Goal: Task Accomplishment & Management: Use online tool/utility

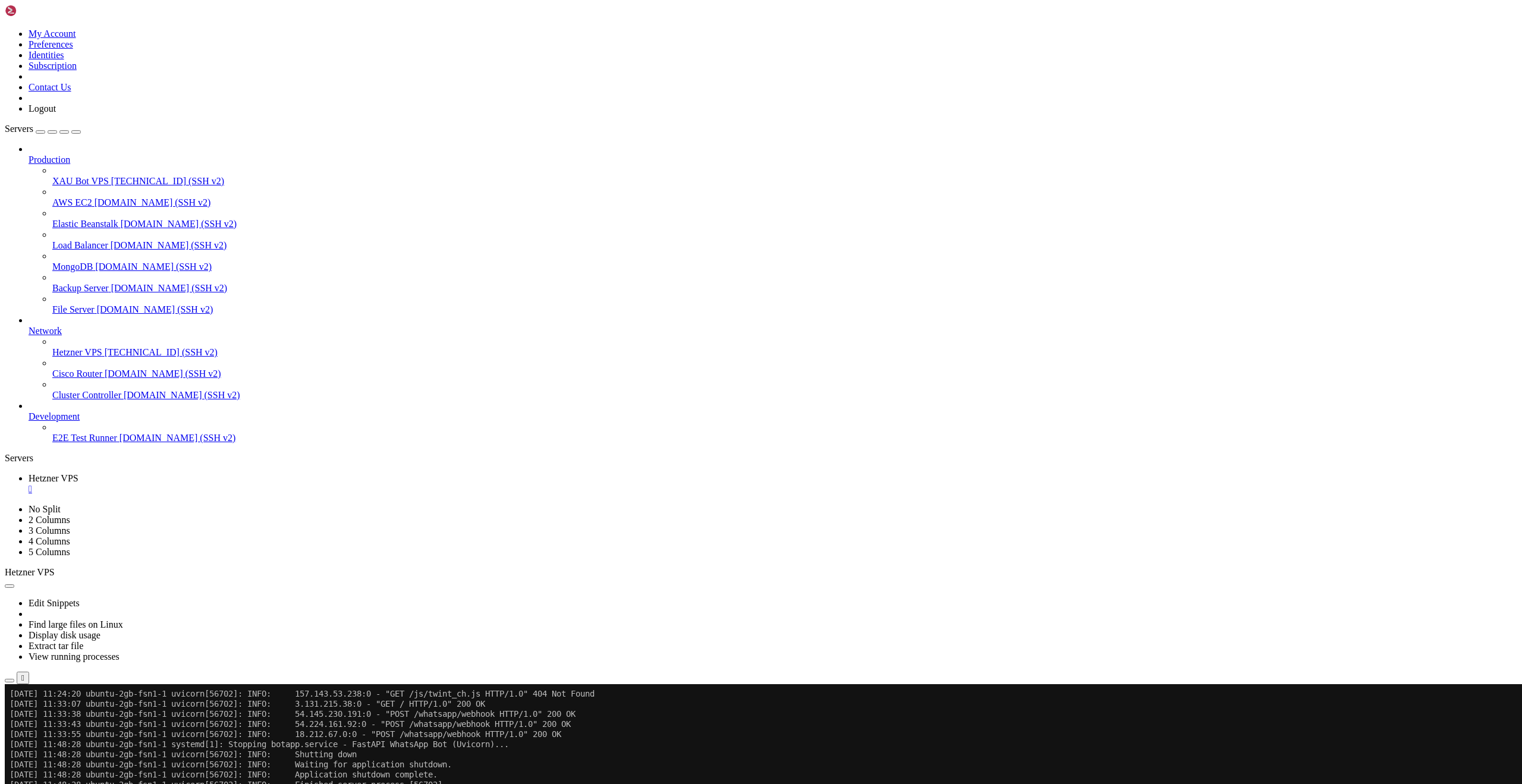
scroll to position [39685, 0]
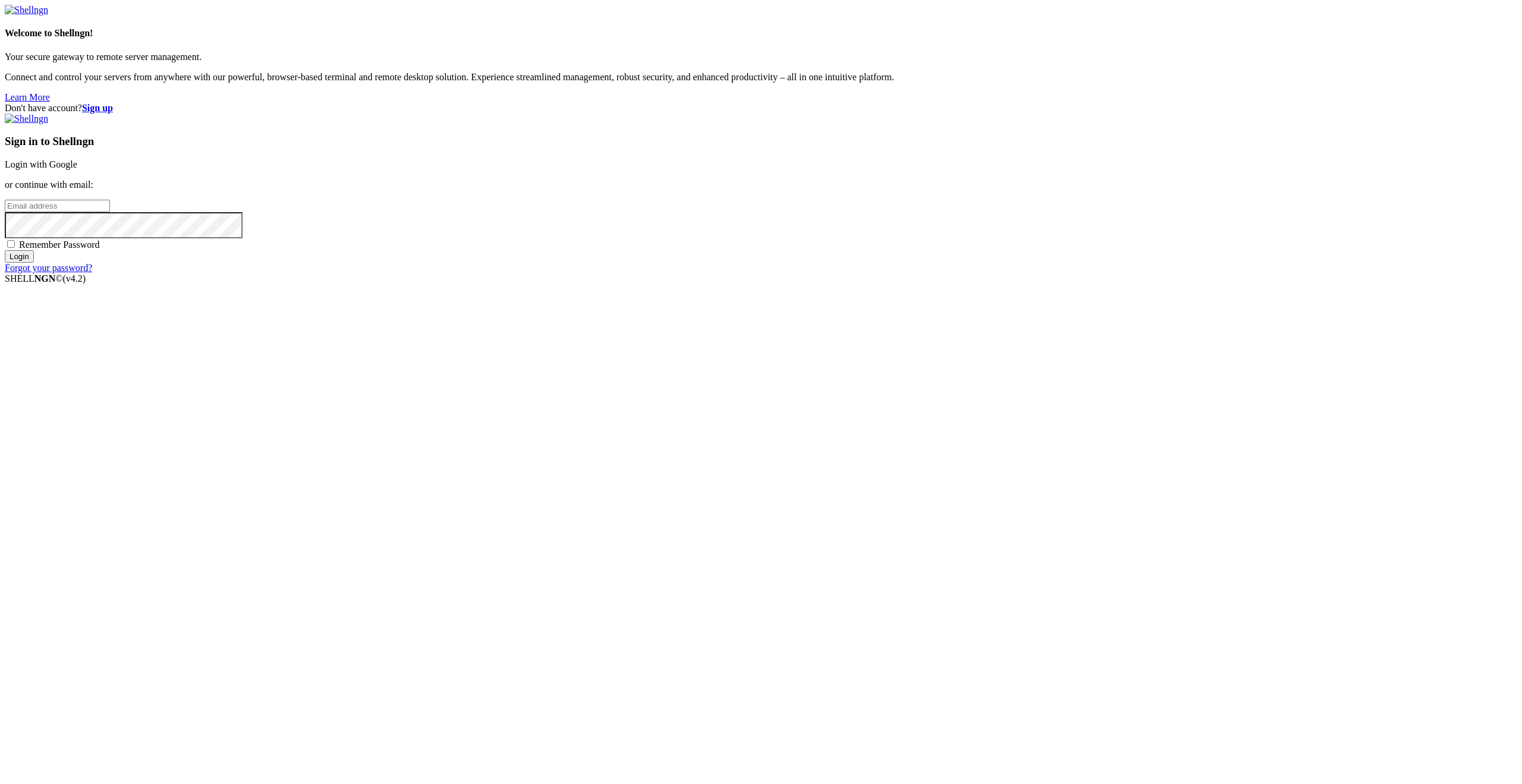
click at [78, 170] on link "Login with Google" at bounding box center [41, 164] width 73 height 10
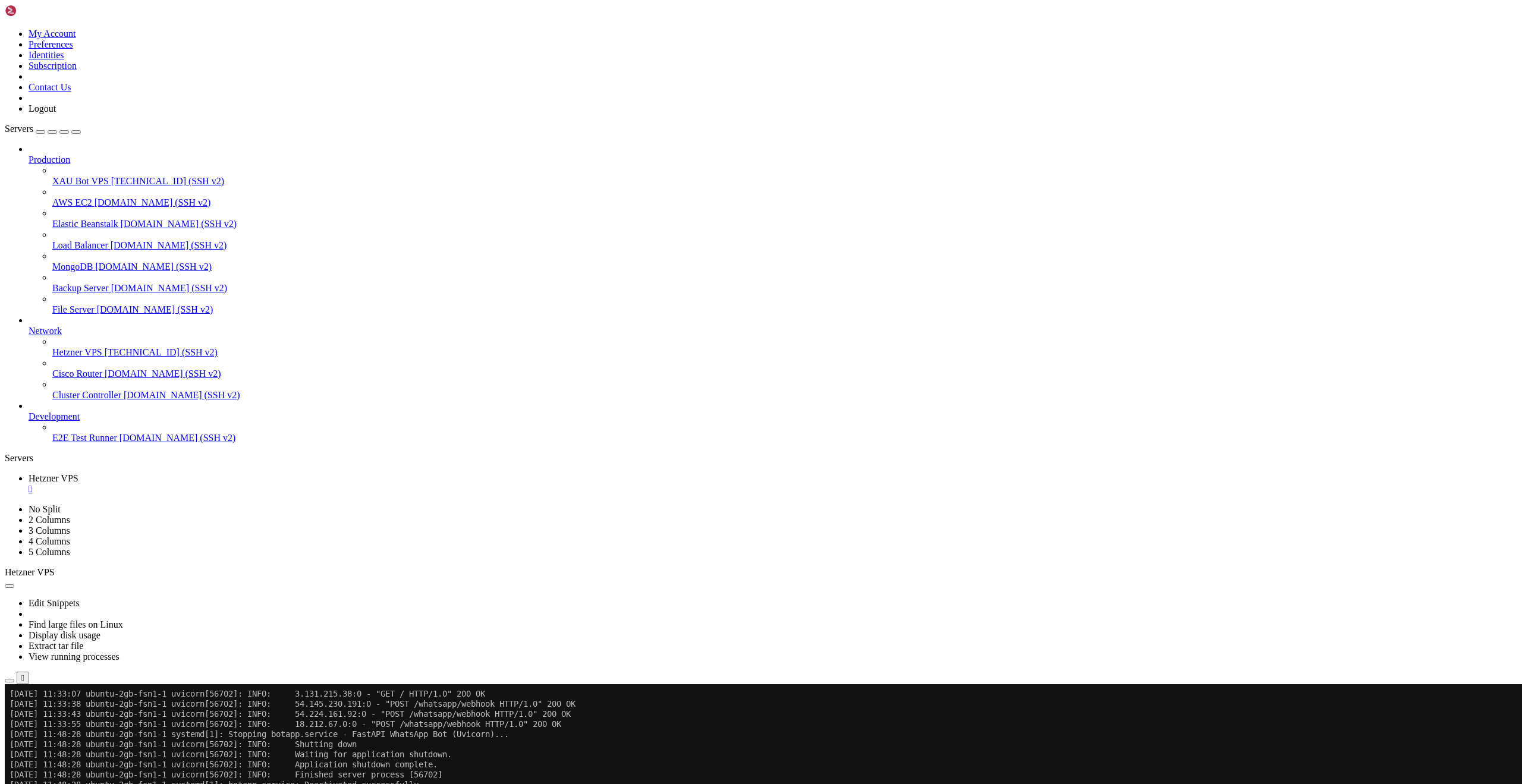
scroll to position [39685, 0]
click at [65, 176] on span "XAU Bot VPS" at bounding box center [80, 181] width 56 height 10
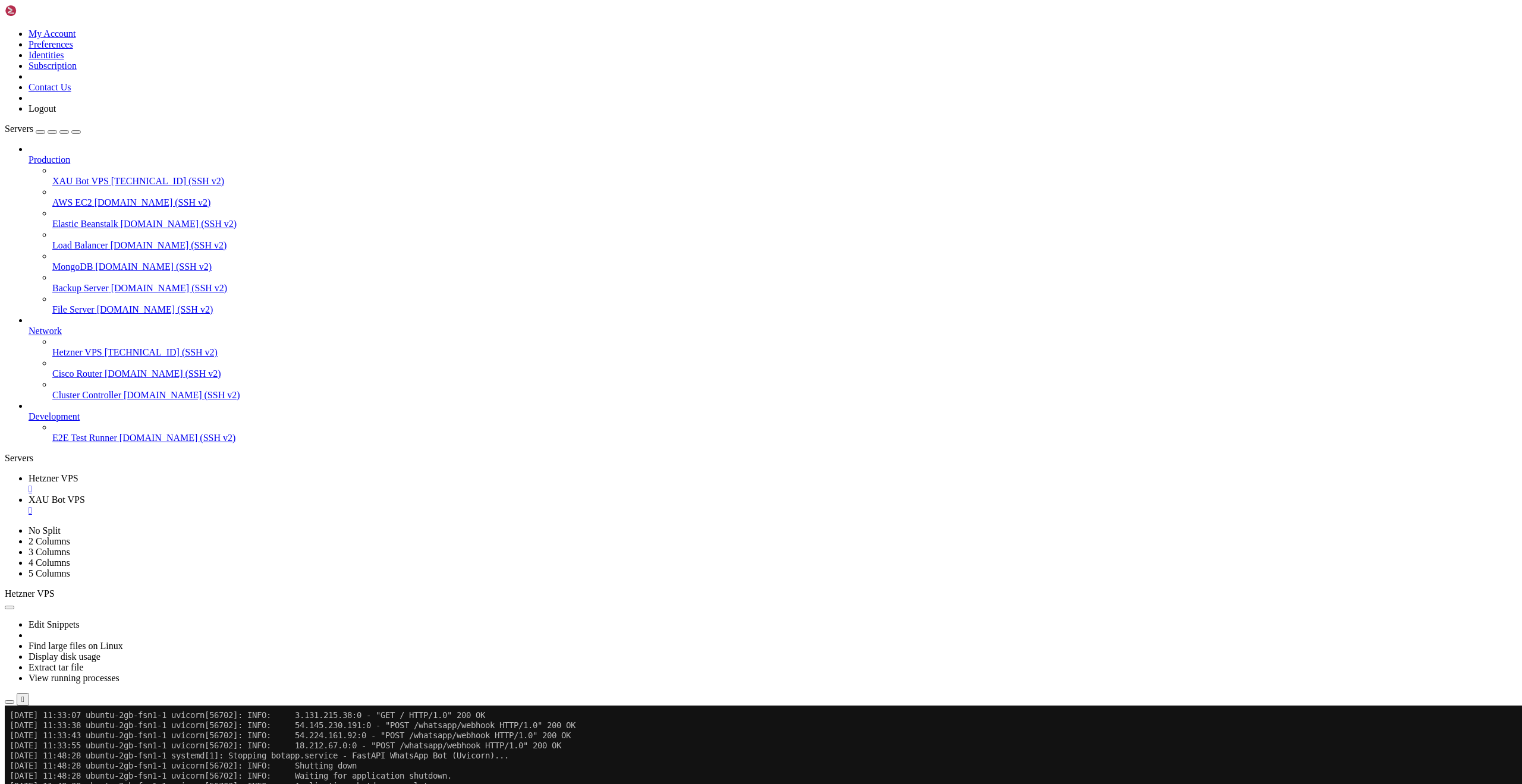
scroll to position [0, 0]
drag, startPoint x: 839, startPoint y: 195, endPoint x: 689, endPoint y: 166, distance: 152.8
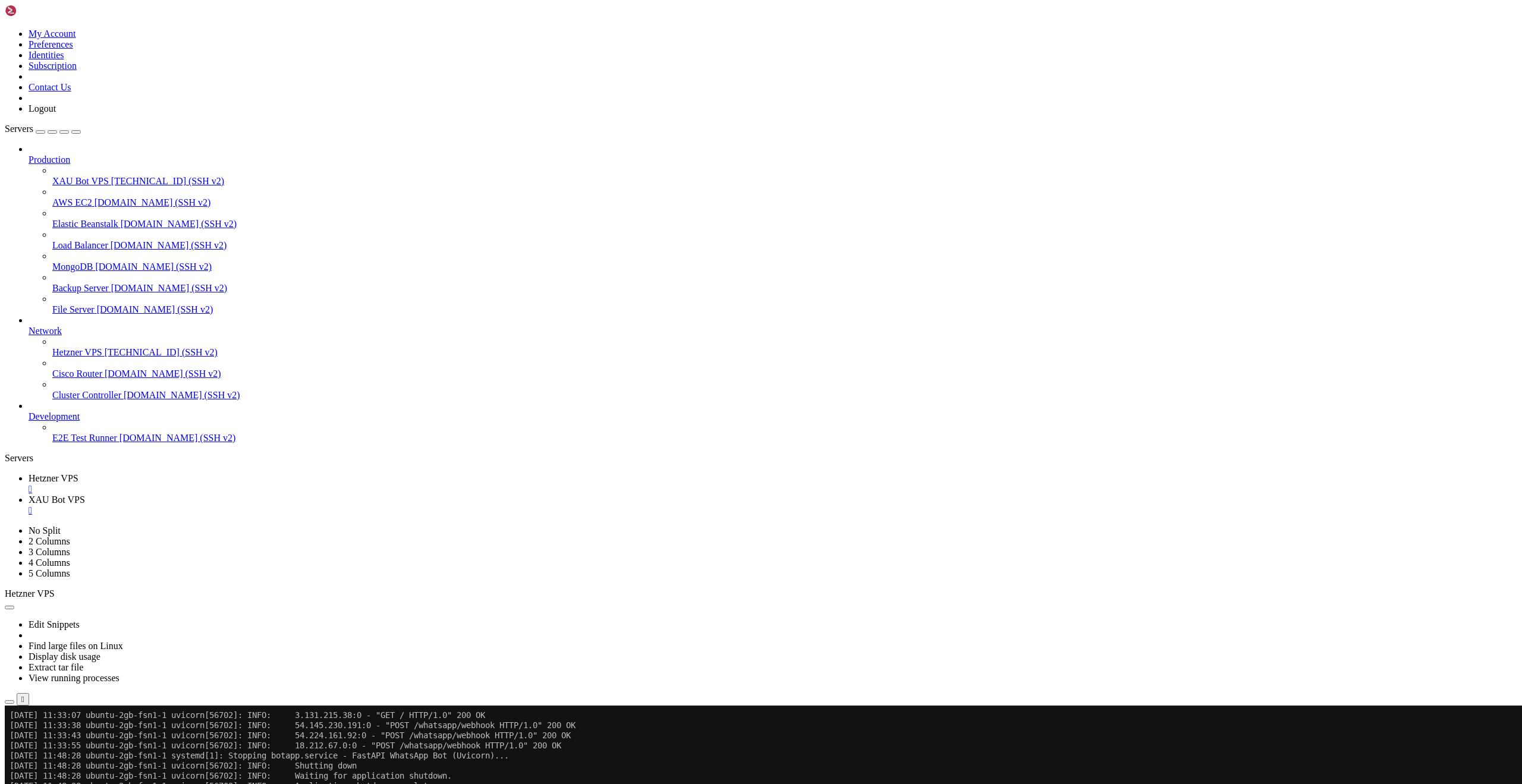
click at [227, 484] on div "" at bounding box center [773, 489] width 1488 height 11
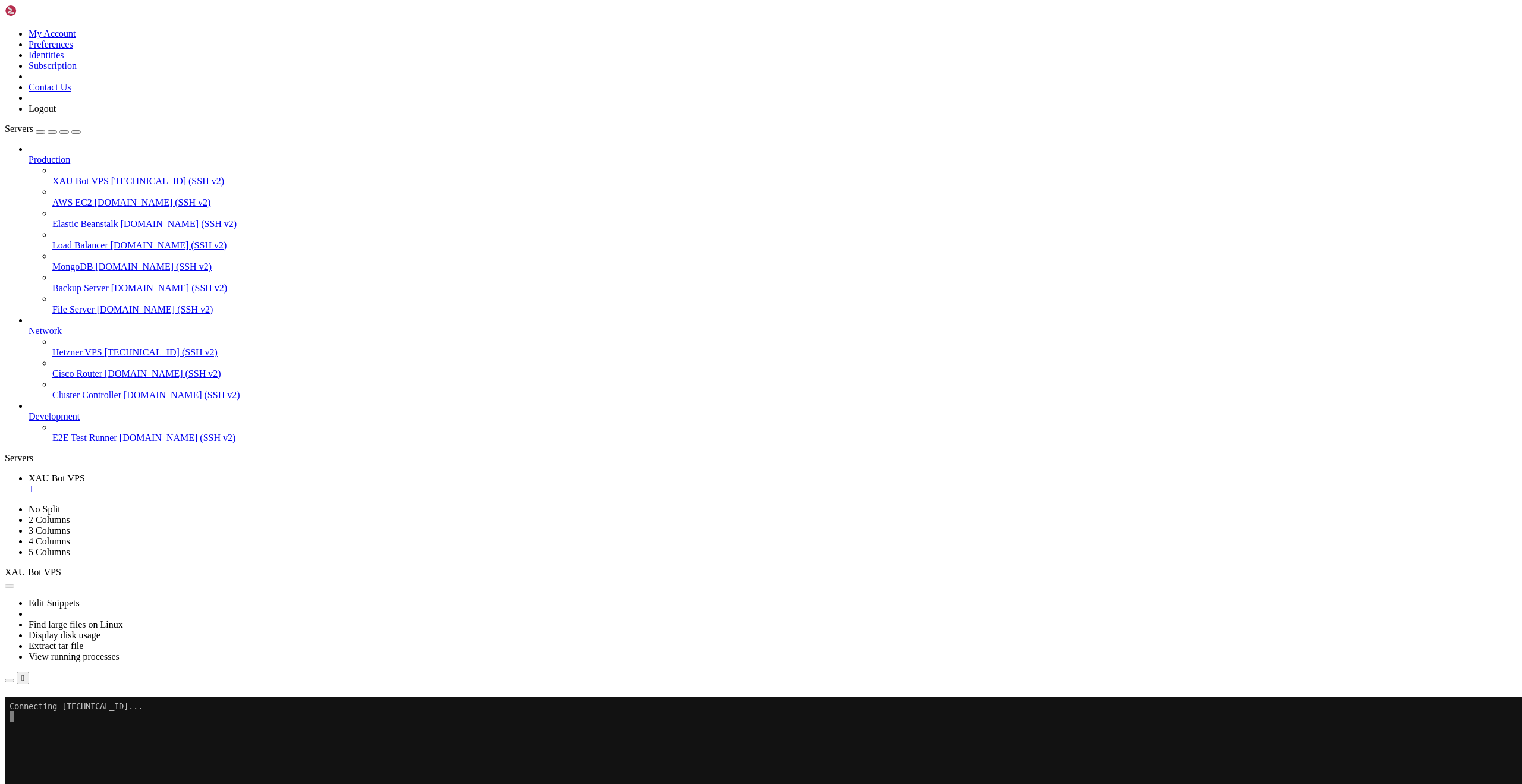
click at [52, 707] on button "Reconnect" at bounding box center [28, 713] width 47 height 12
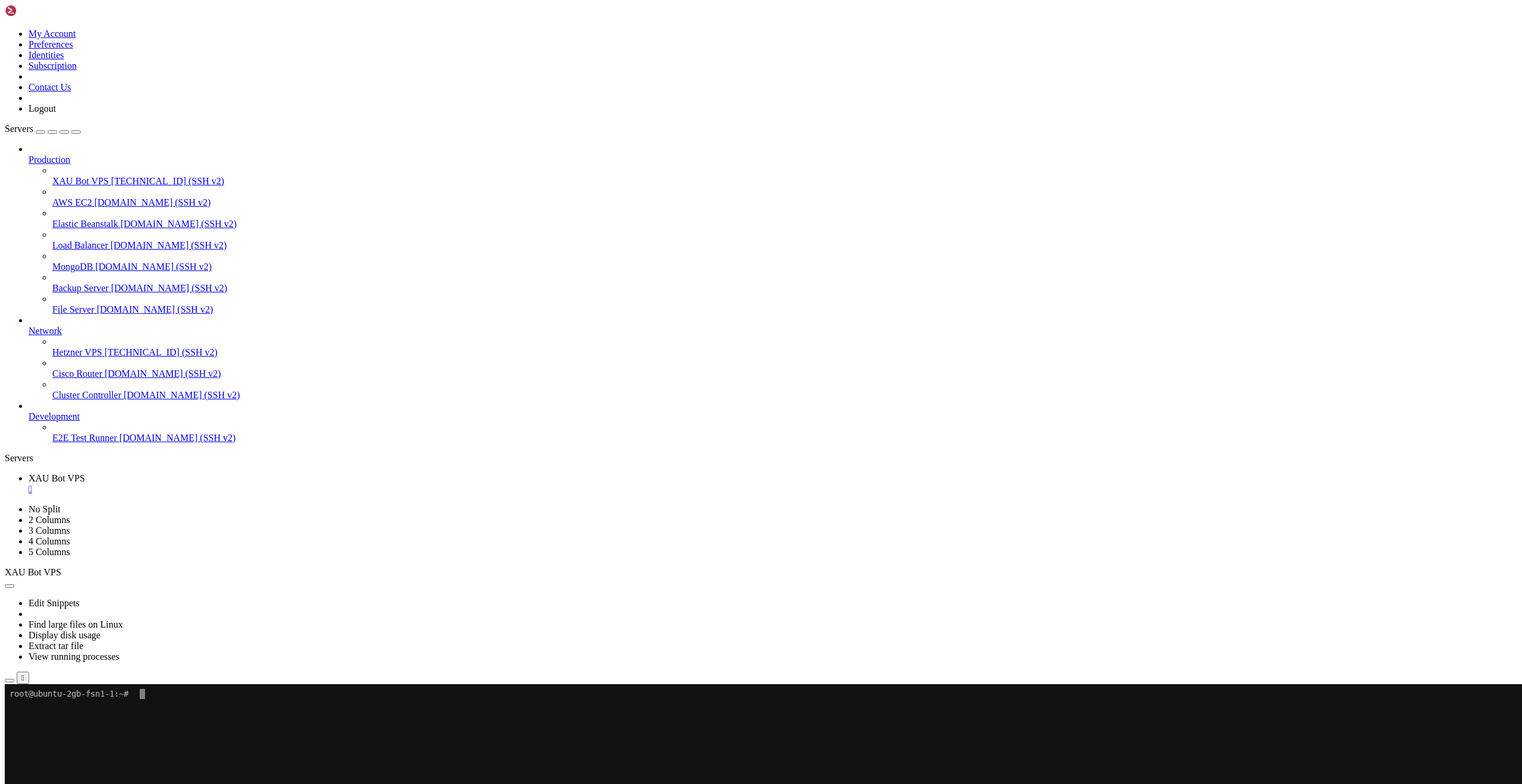
scroll to position [334, 0]
drag, startPoint x: 139, startPoint y: 1037, endPoint x: 220, endPoint y: 1037, distance: 81.0
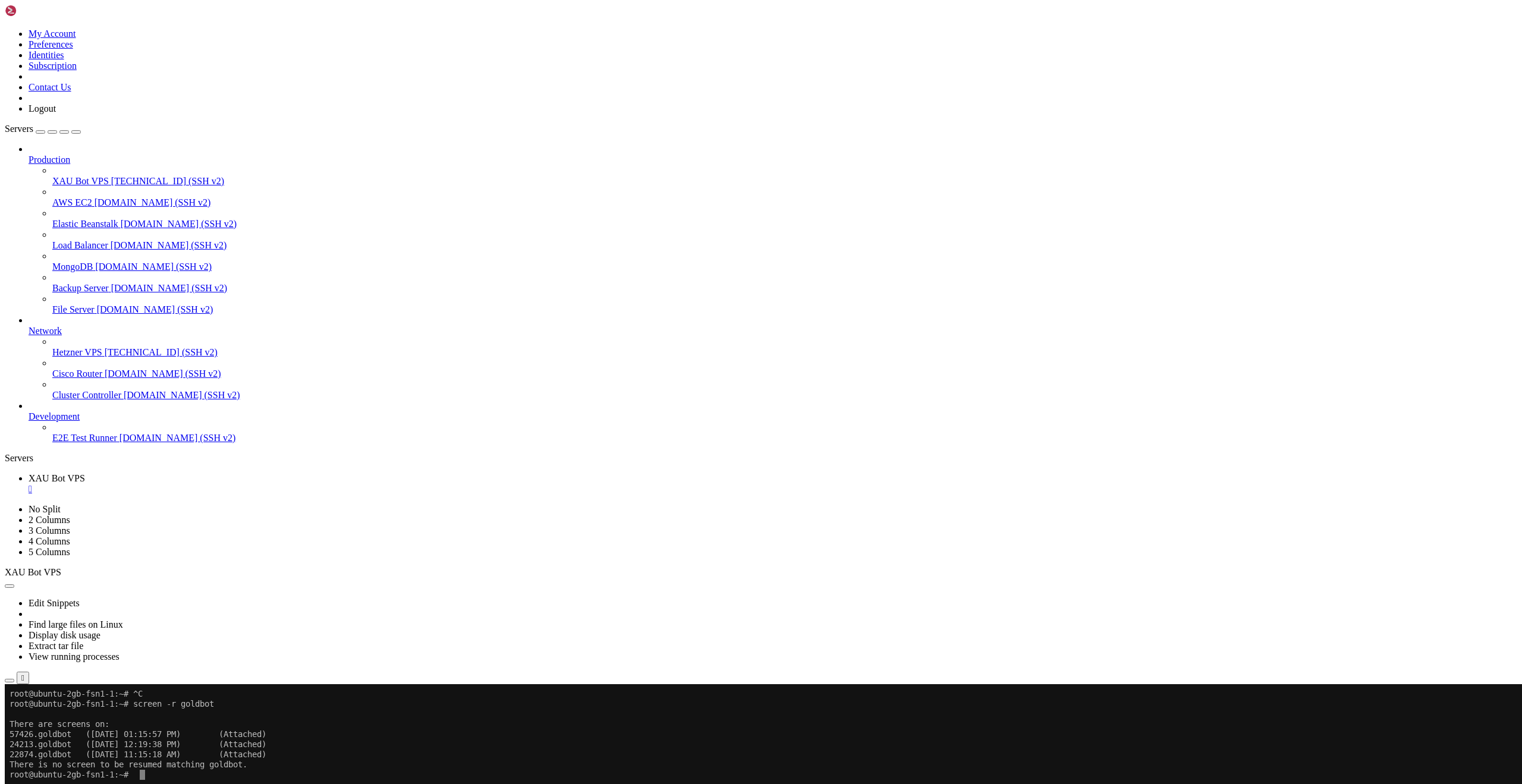
click at [560, 783] on x-row at bounding box center [691, 795] width 1363 height 10
drag, startPoint x: 649, startPoint y: 840, endPoint x: 439, endPoint y: 689, distance: 258.7
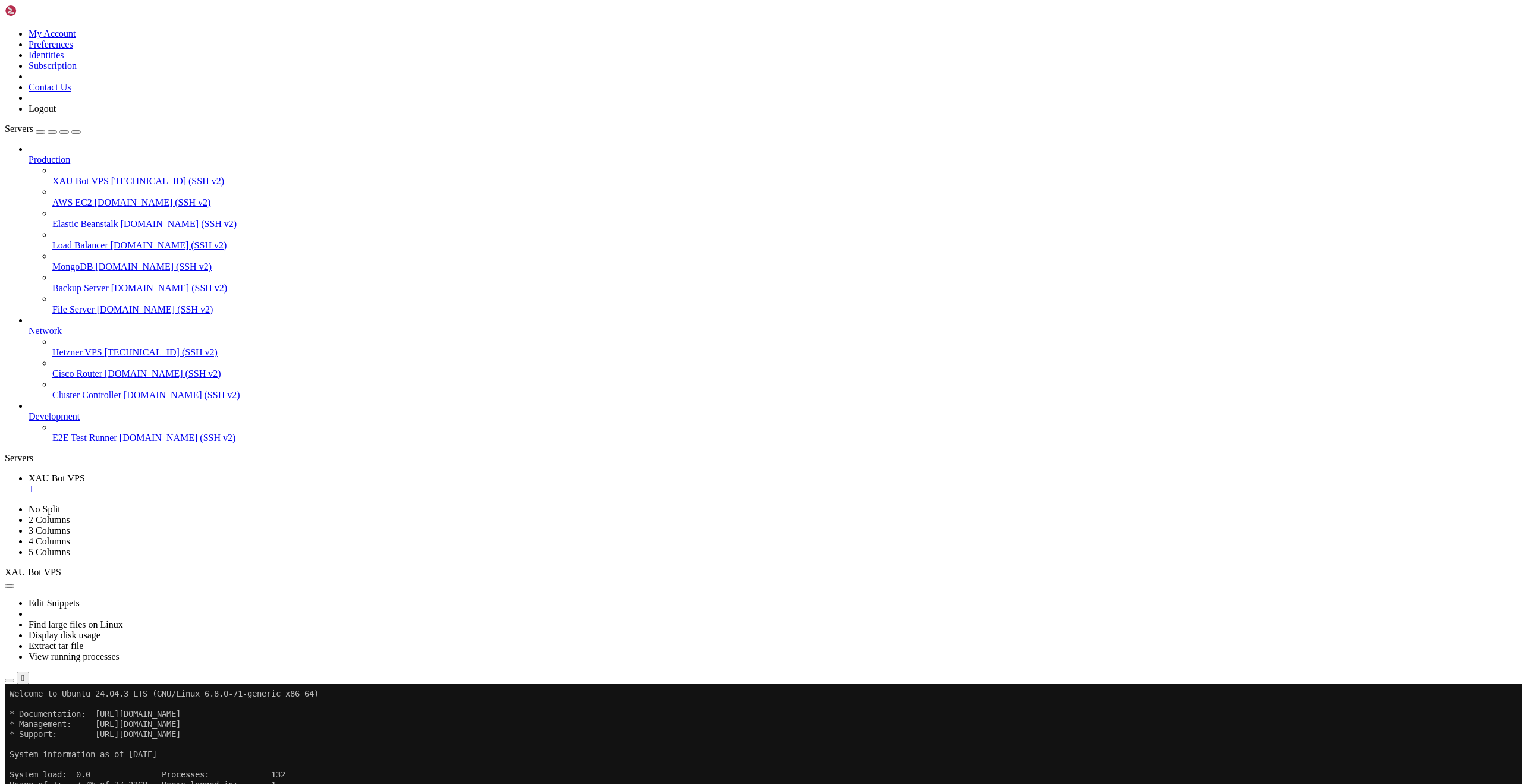
click at [104, 357] on span "[TECHNICAL_ID] (SSH v2)" at bounding box center [161, 352] width 113 height 10
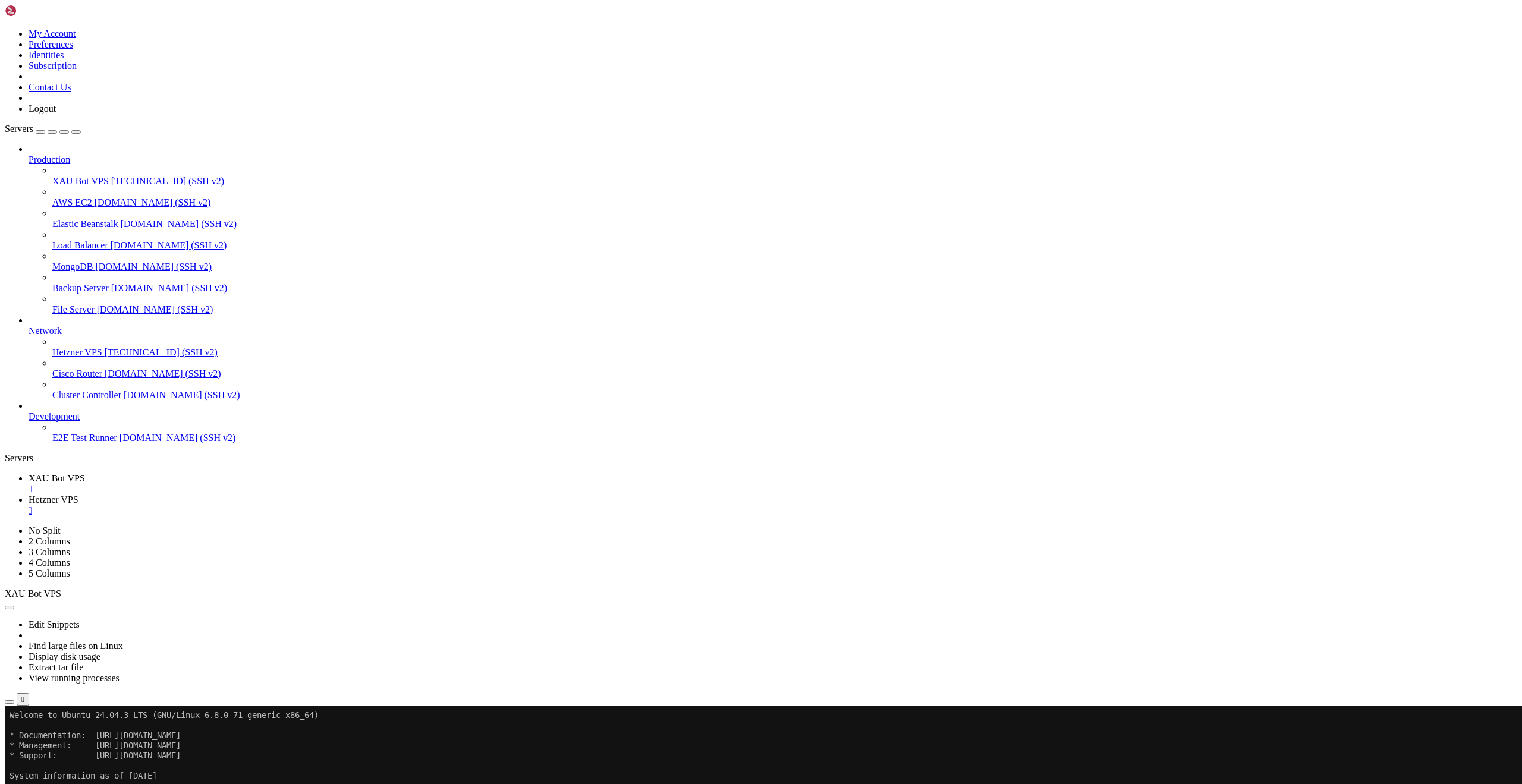
scroll to position [0, 0]
click at [224, 484] on div "" at bounding box center [773, 489] width 1488 height 11
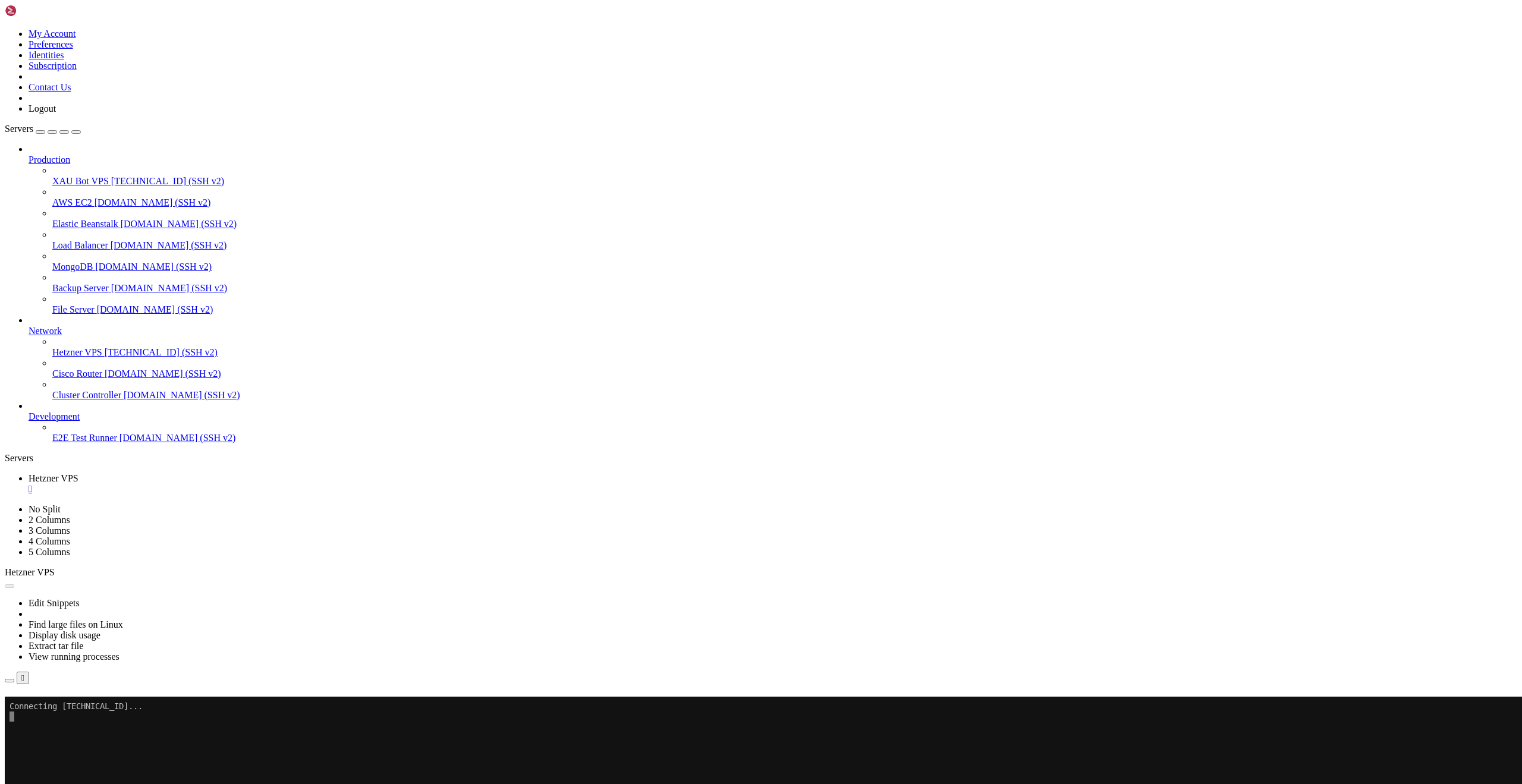
click at [52, 707] on button "Reconnect" at bounding box center [28, 713] width 47 height 12
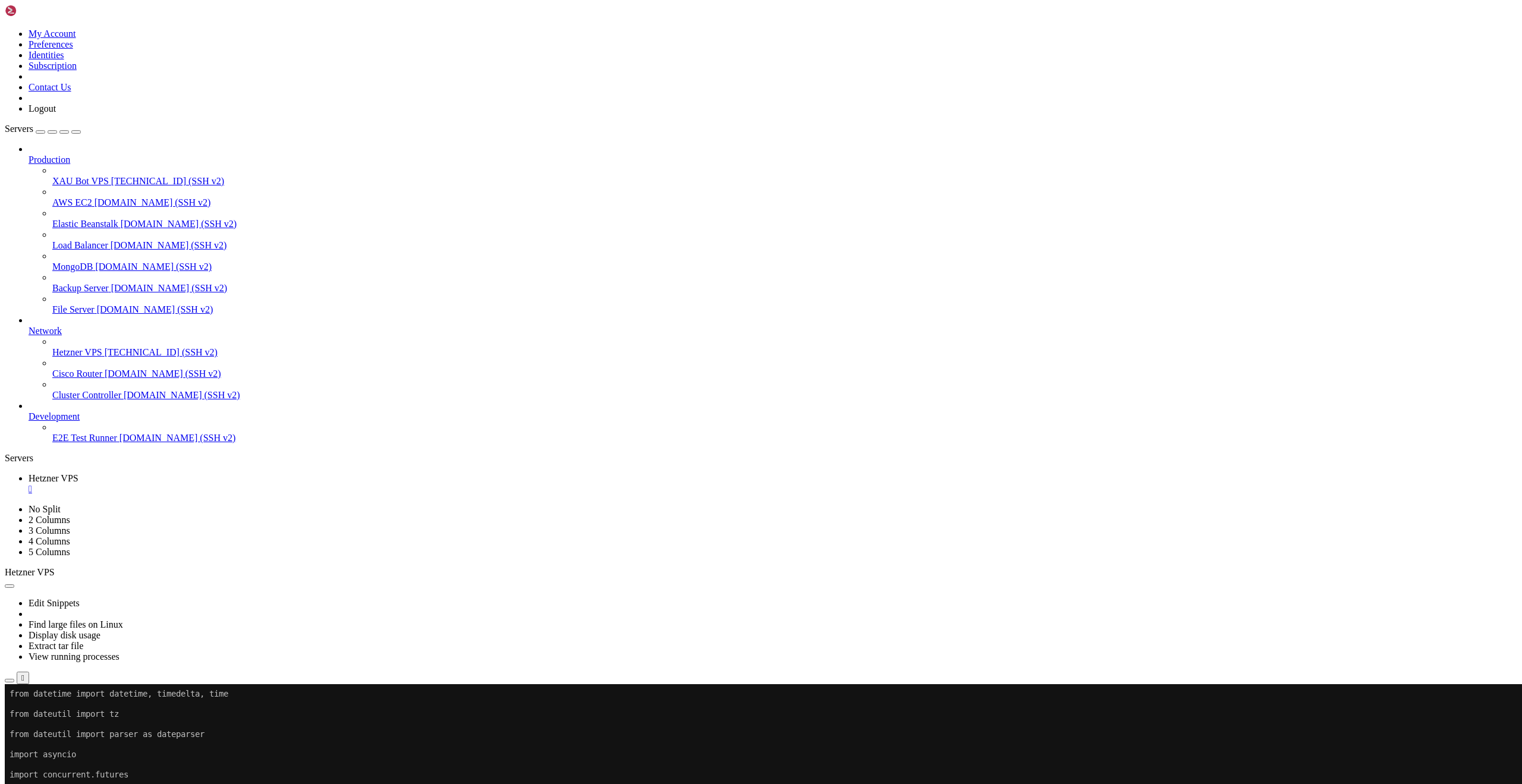
scroll to position [657, 0]
drag, startPoint x: 295, startPoint y: 1240, endPoint x: 479, endPoint y: 1237, distance: 184.0
